Goal: Task Accomplishment & Management: Complete application form

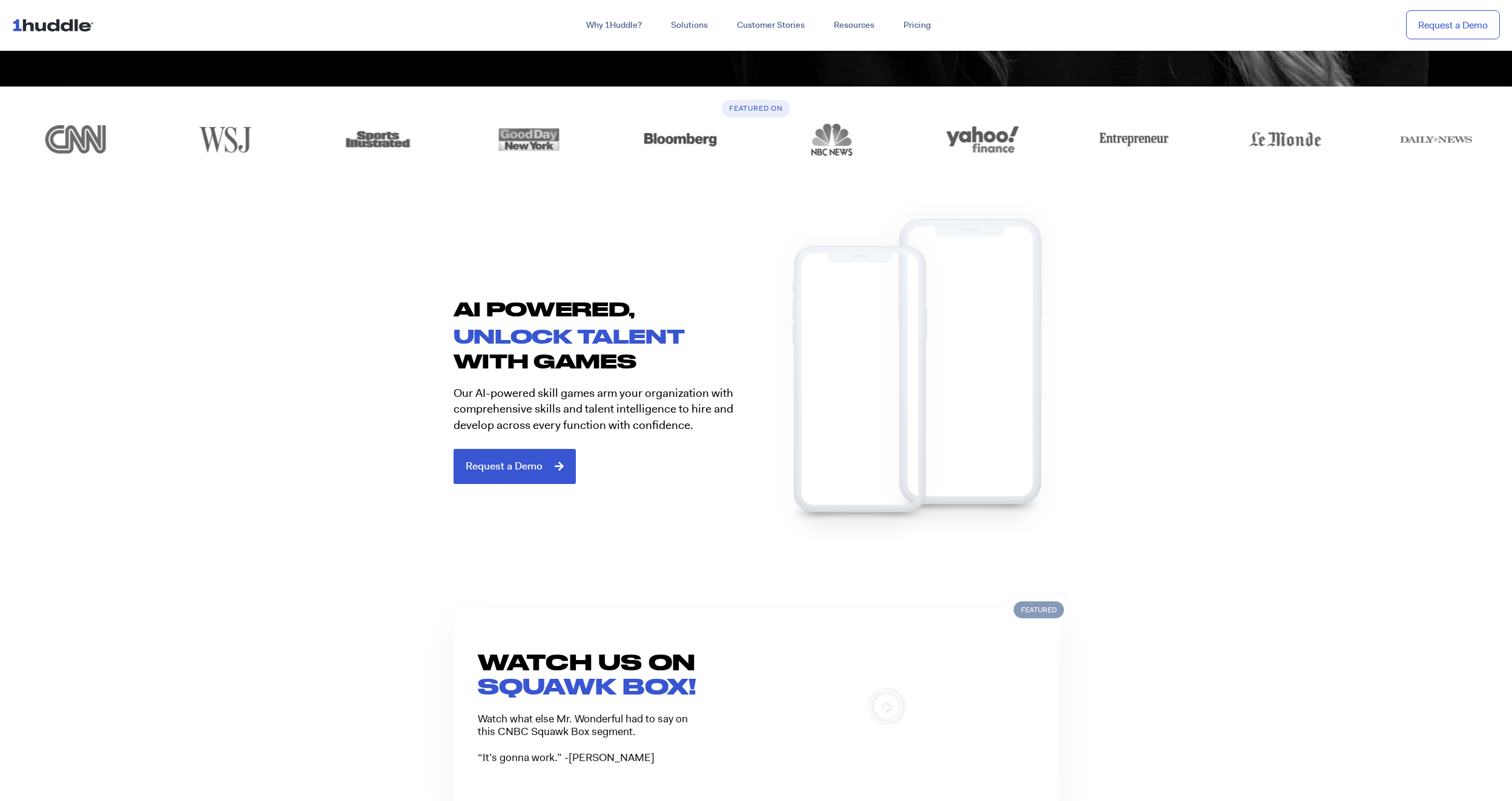
scroll to position [848, 0]
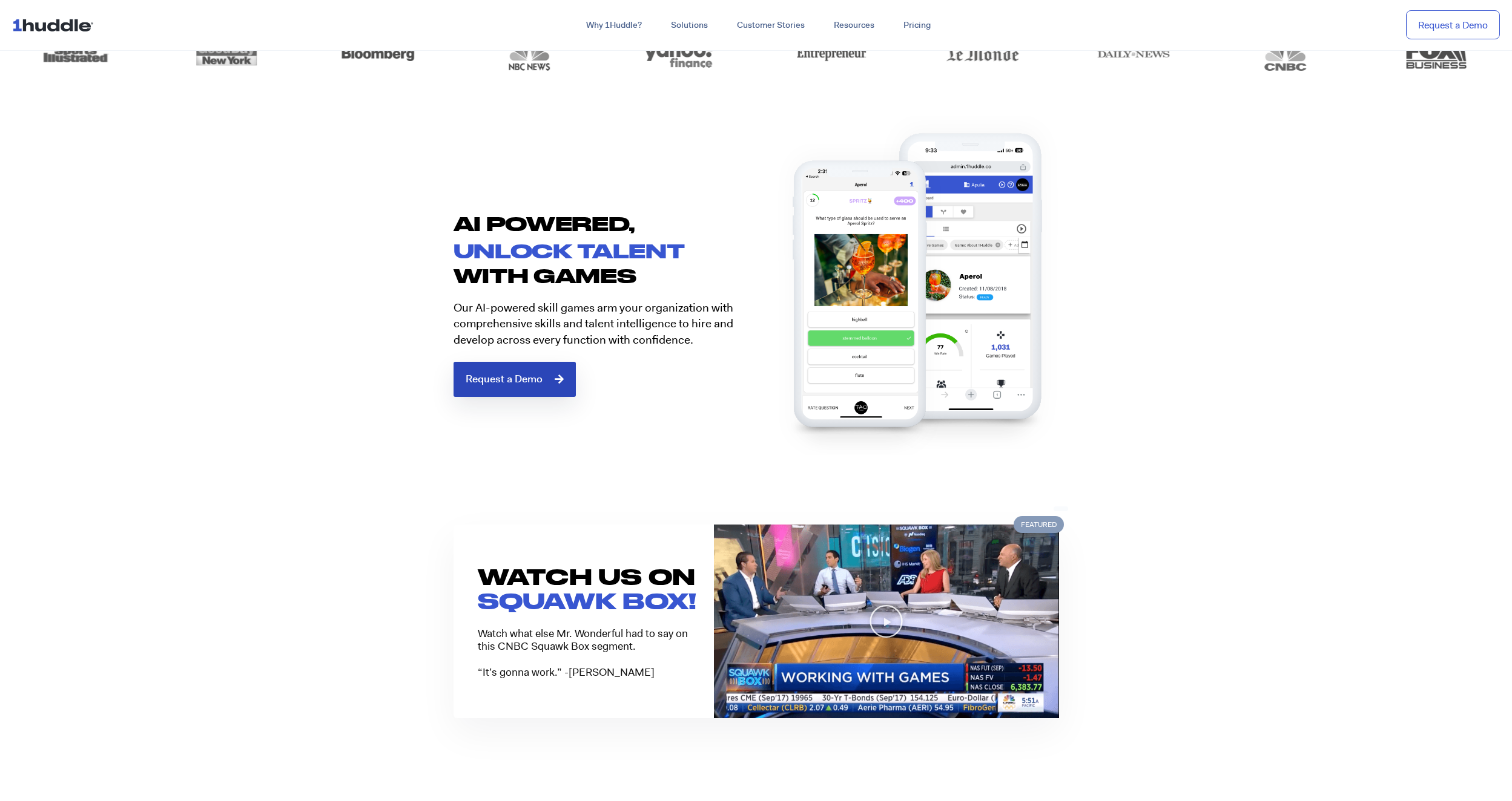
click at [521, 376] on span "Request a Demo" at bounding box center [504, 379] width 77 height 11
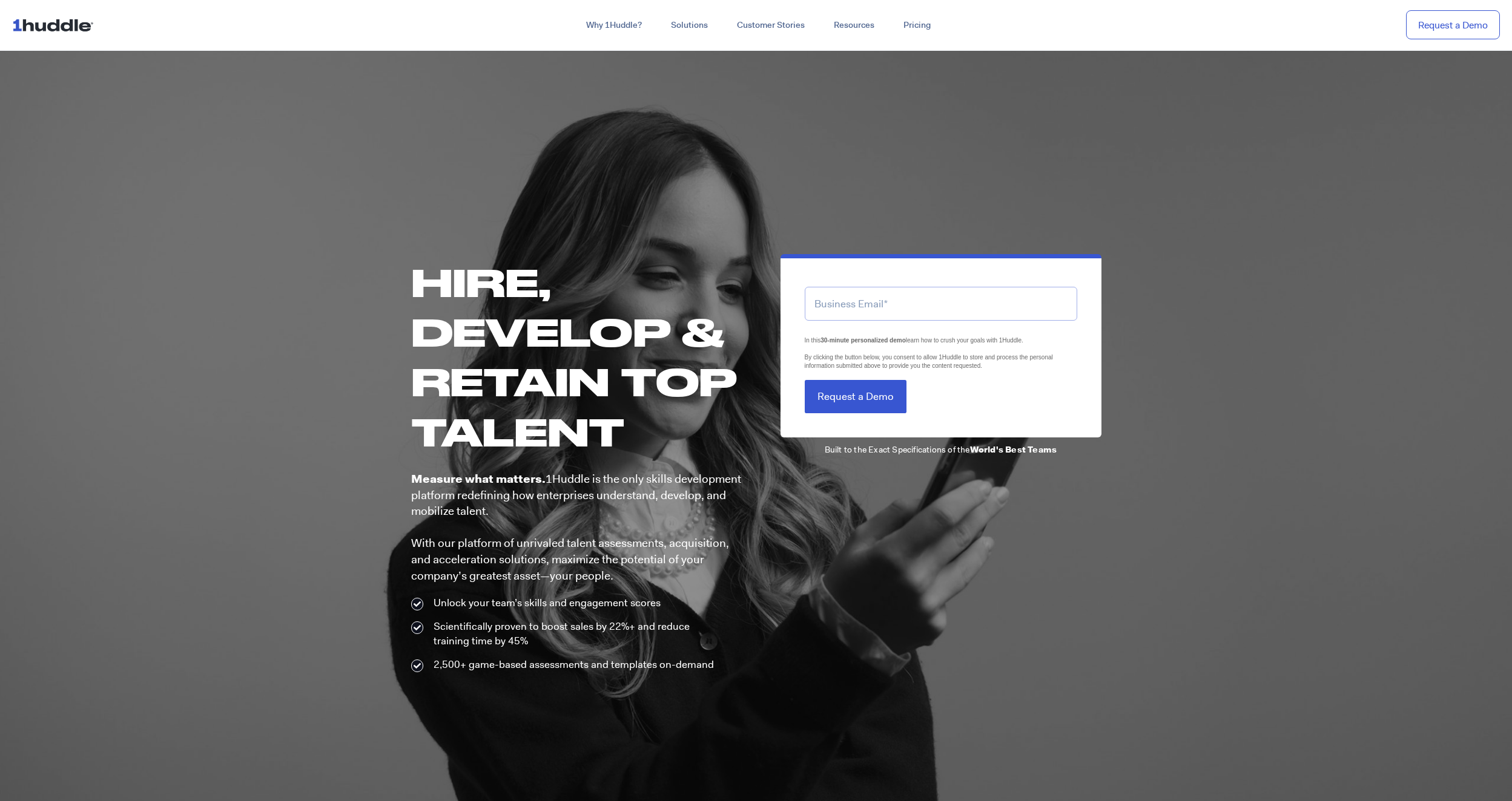
click at [849, 300] on input "email" at bounding box center [940, 303] width 273 height 33
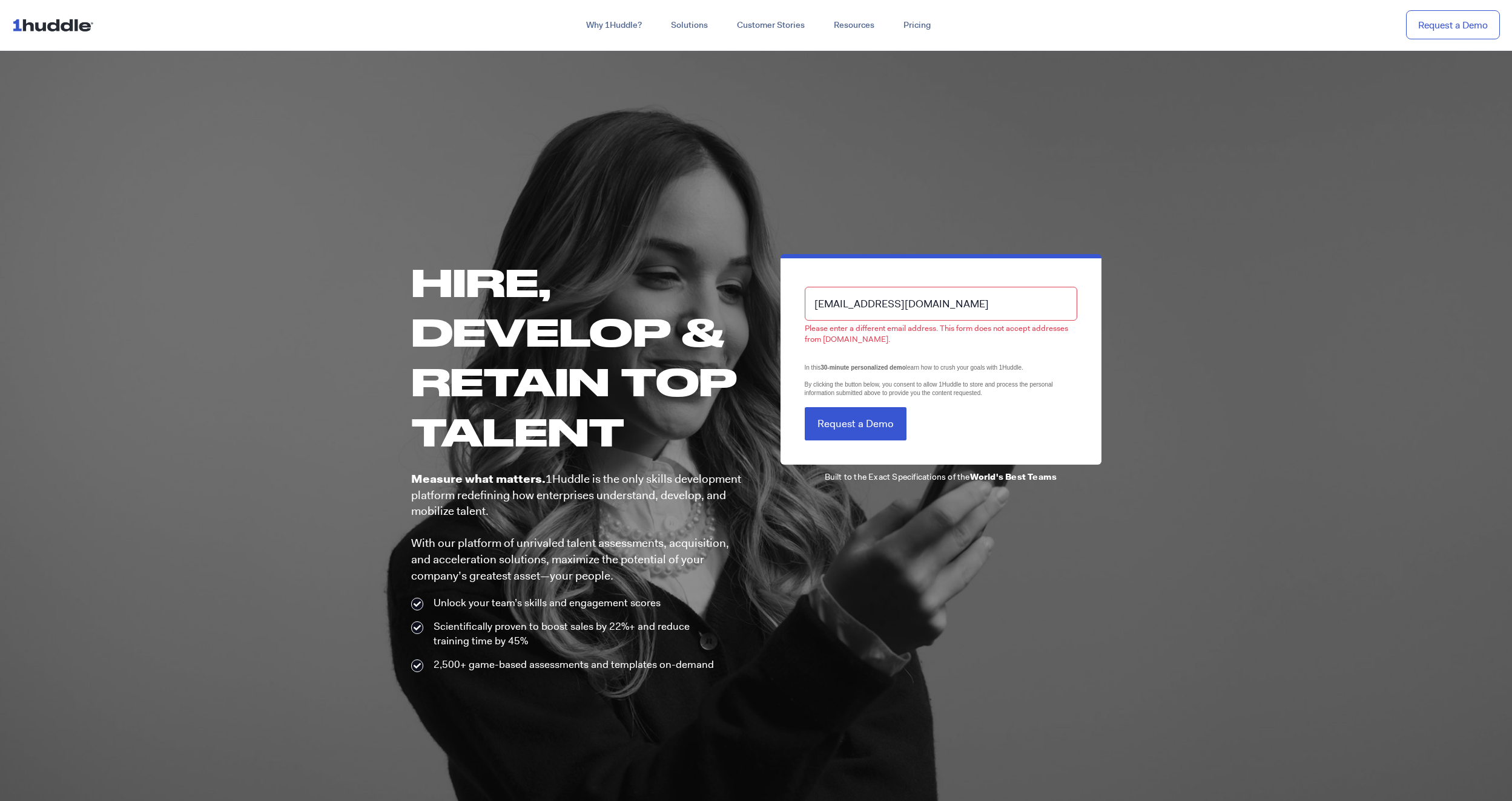
drag, startPoint x: 942, startPoint y: 305, endPoint x: 877, endPoint y: 301, distance: 65.1
click at [877, 301] on input "[EMAIL_ADDRESS][DOMAIN_NAME]" at bounding box center [940, 303] width 273 height 33
type input "mlv050371@"
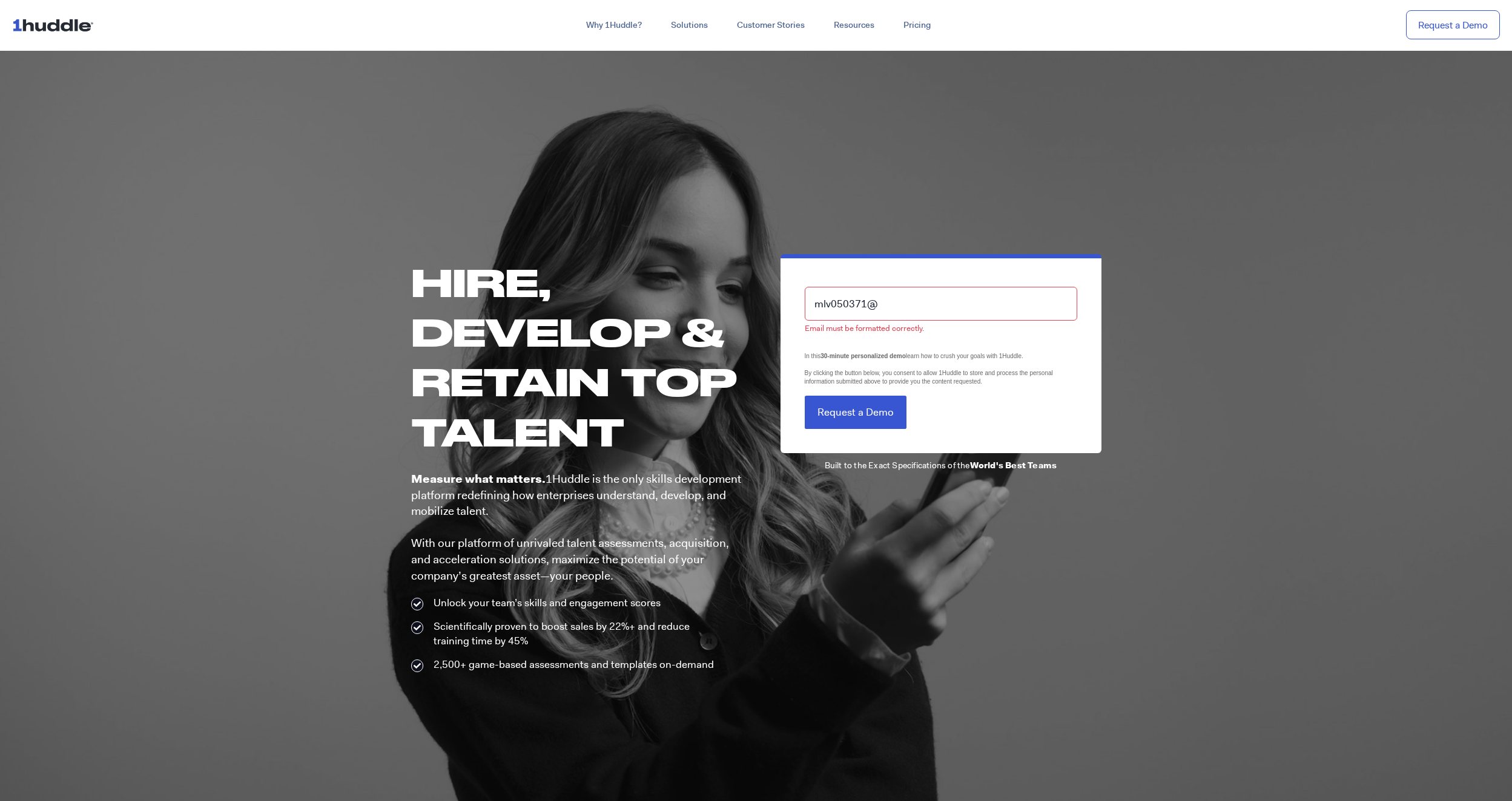
click at [879, 300] on input "mlv050371@" at bounding box center [940, 303] width 273 height 33
drag, startPoint x: 882, startPoint y: 298, endPoint x: 756, endPoint y: 300, distance: 126.0
click at [756, 300] on div "mlv050371@ Email must be formatted correctly. LTLS (Last Touch Lead Source) In …" at bounding box center [929, 463] width 346 height 418
